Goal: Find specific page/section: Find specific page/section

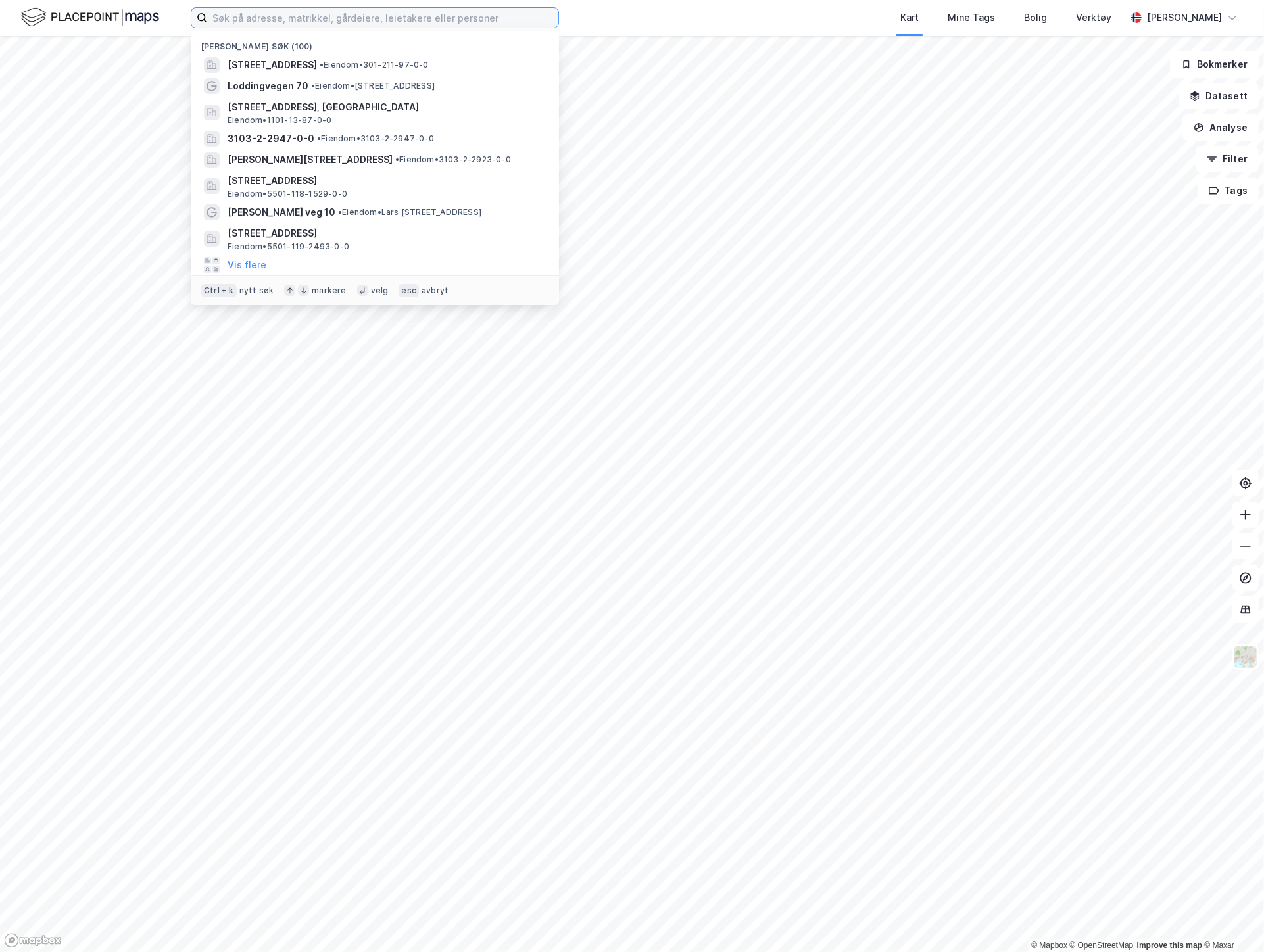
click at [289, 18] on input at bounding box center [382, 18] width 351 height 20
paste input "[STREET_ADDRESS]"
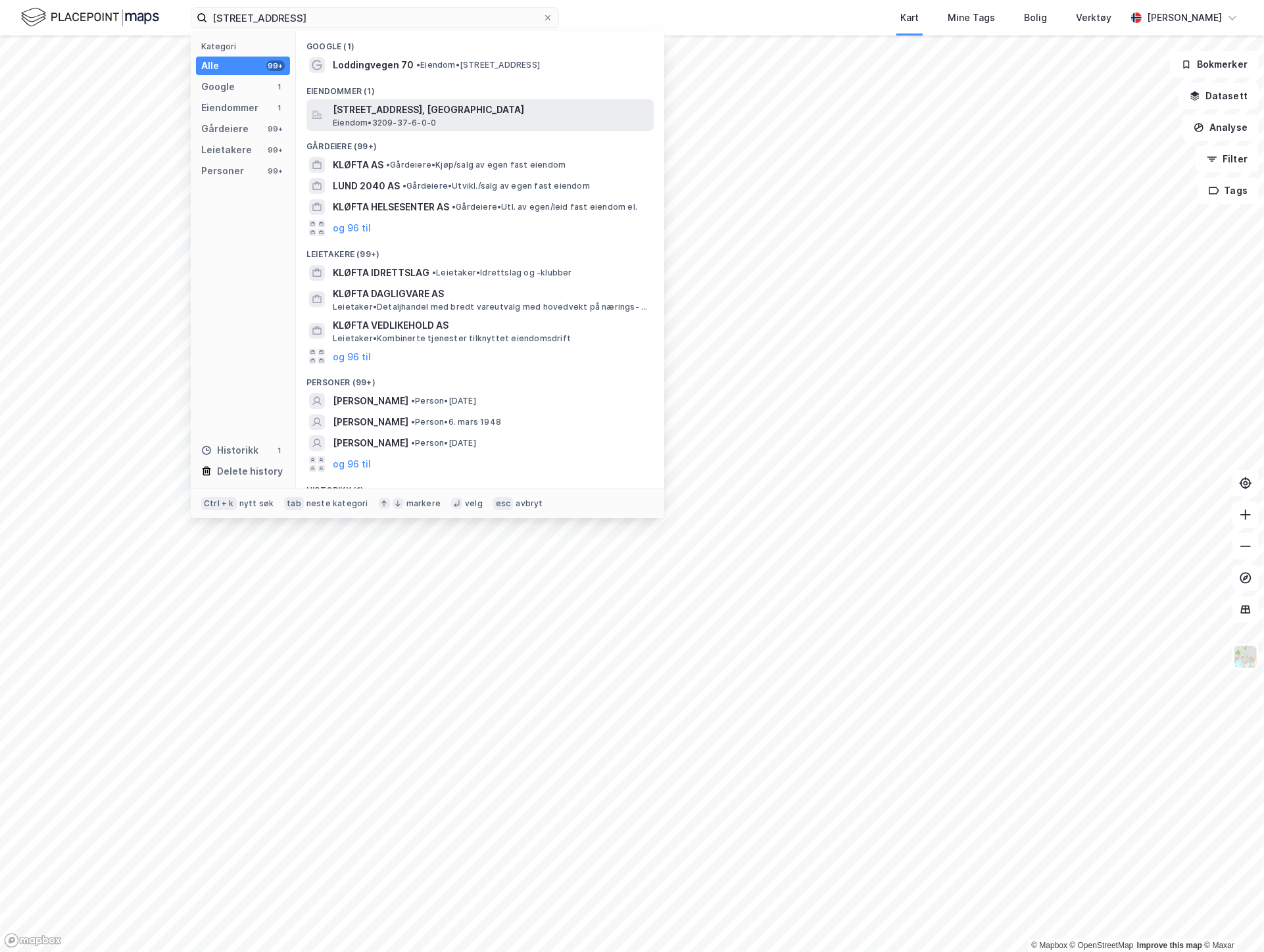
click at [508, 107] on span "[STREET_ADDRESS], [GEOGRAPHIC_DATA]" at bounding box center [491, 110] width 316 height 16
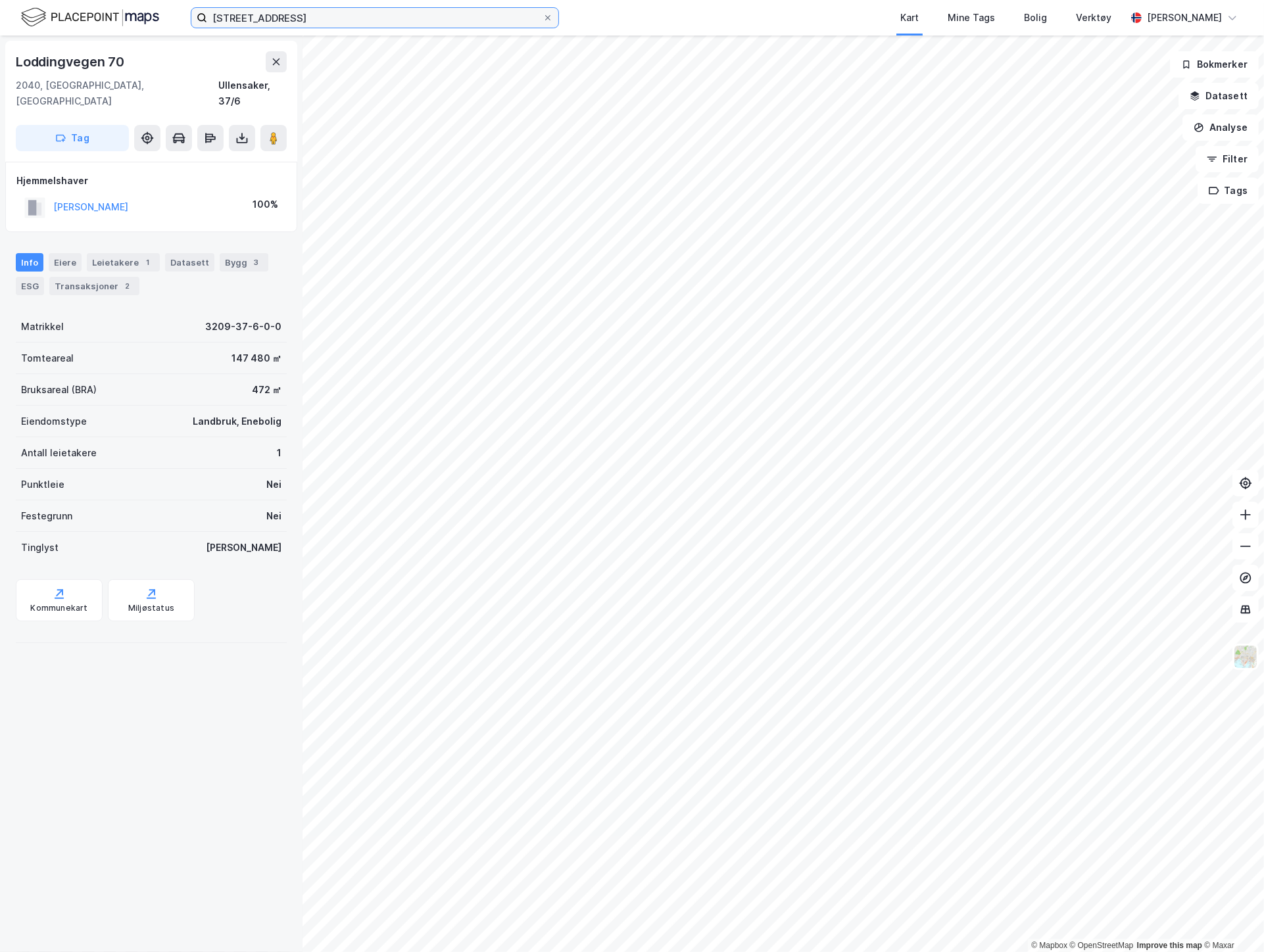
click at [435, 20] on input "[STREET_ADDRESS]" at bounding box center [375, 18] width 336 height 20
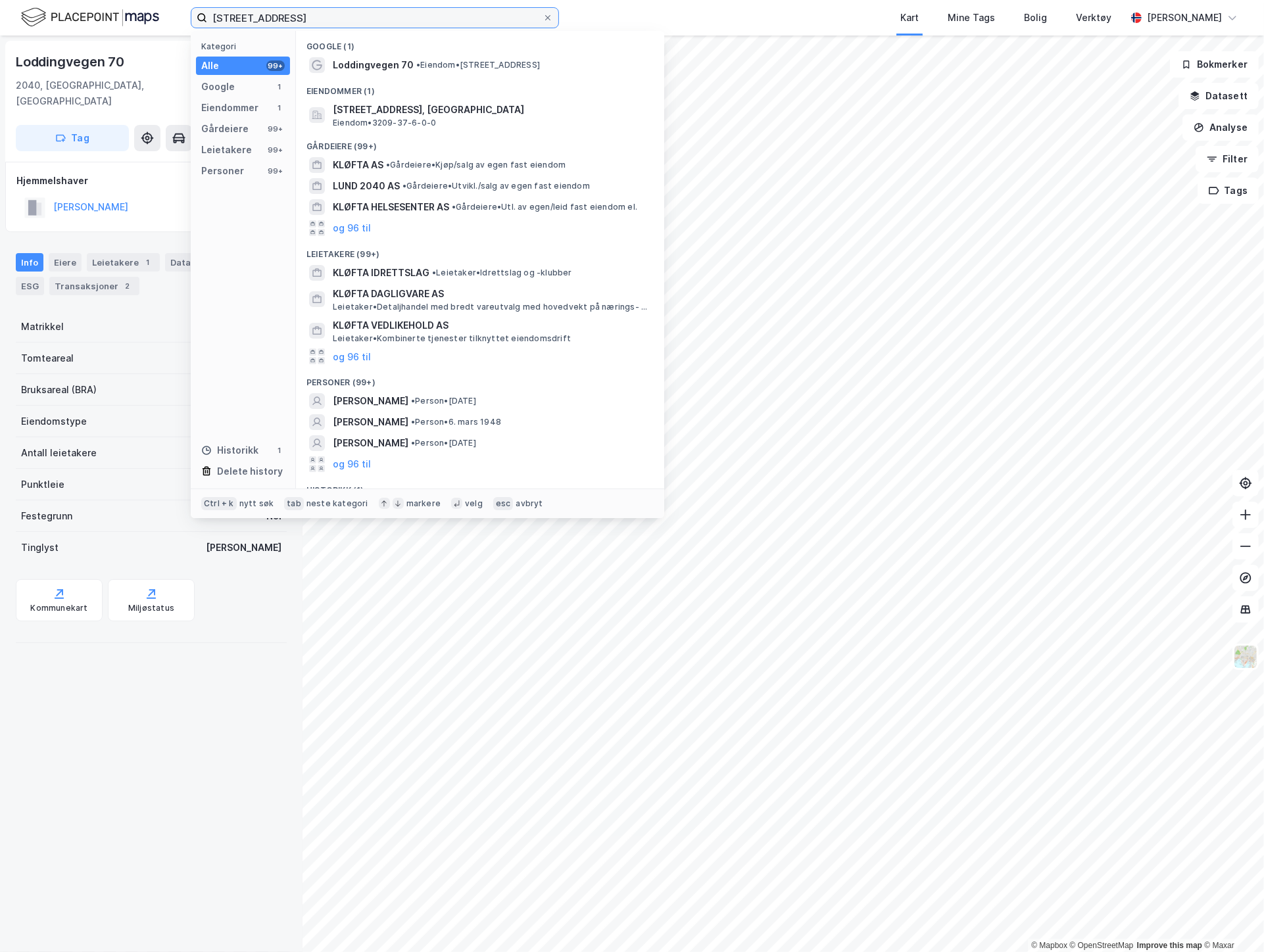
click at [435, 20] on input "[STREET_ADDRESS]" at bounding box center [375, 18] width 336 height 20
click at [435, 22] on input "[STREET_ADDRESS]" at bounding box center [375, 18] width 336 height 20
paste input "[STREET_ADDRESS]"
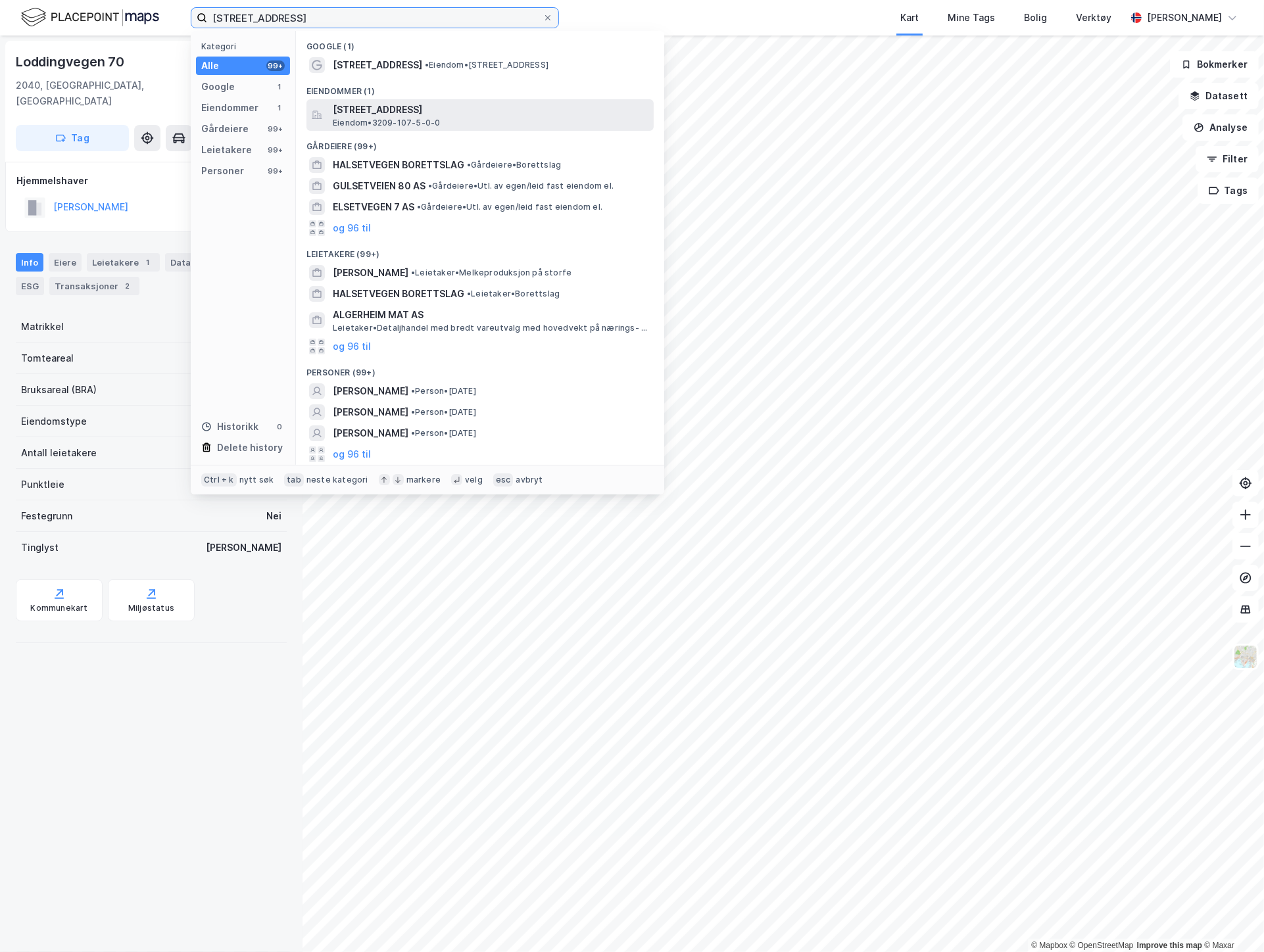
type input "[STREET_ADDRESS]"
click at [460, 115] on span "[STREET_ADDRESS]" at bounding box center [491, 110] width 316 height 16
